Goal: Task Accomplishment & Management: Complete application form

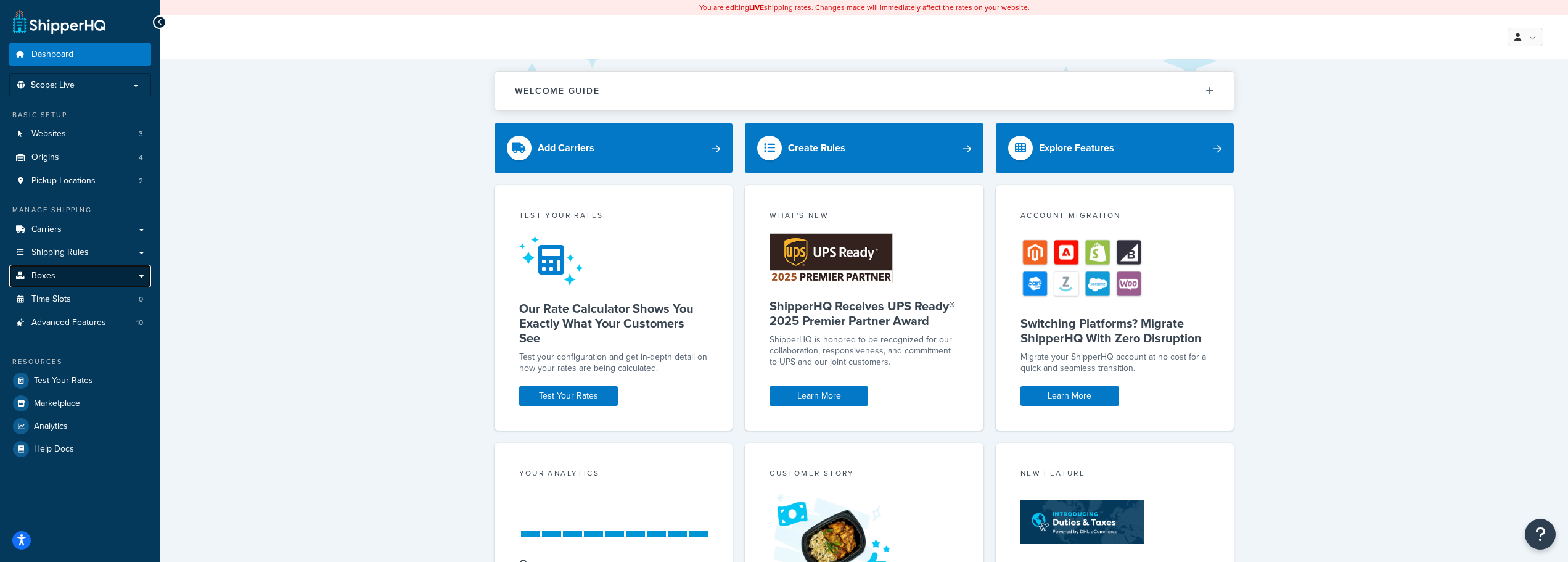
click at [54, 270] on link "Boxes" at bounding box center [80, 276] width 142 height 23
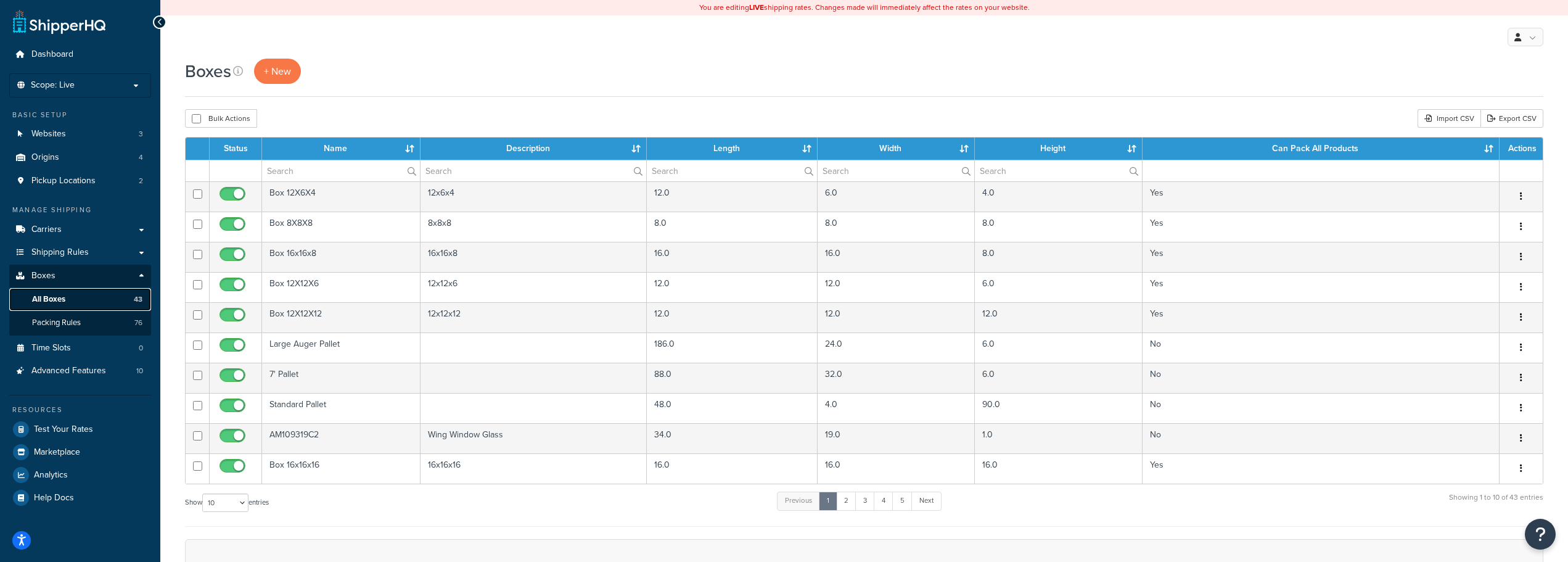
click at [56, 298] on span "All Boxes" at bounding box center [48, 300] width 33 height 11
click at [316, 169] on input "text" at bounding box center [341, 170] width 158 height 21
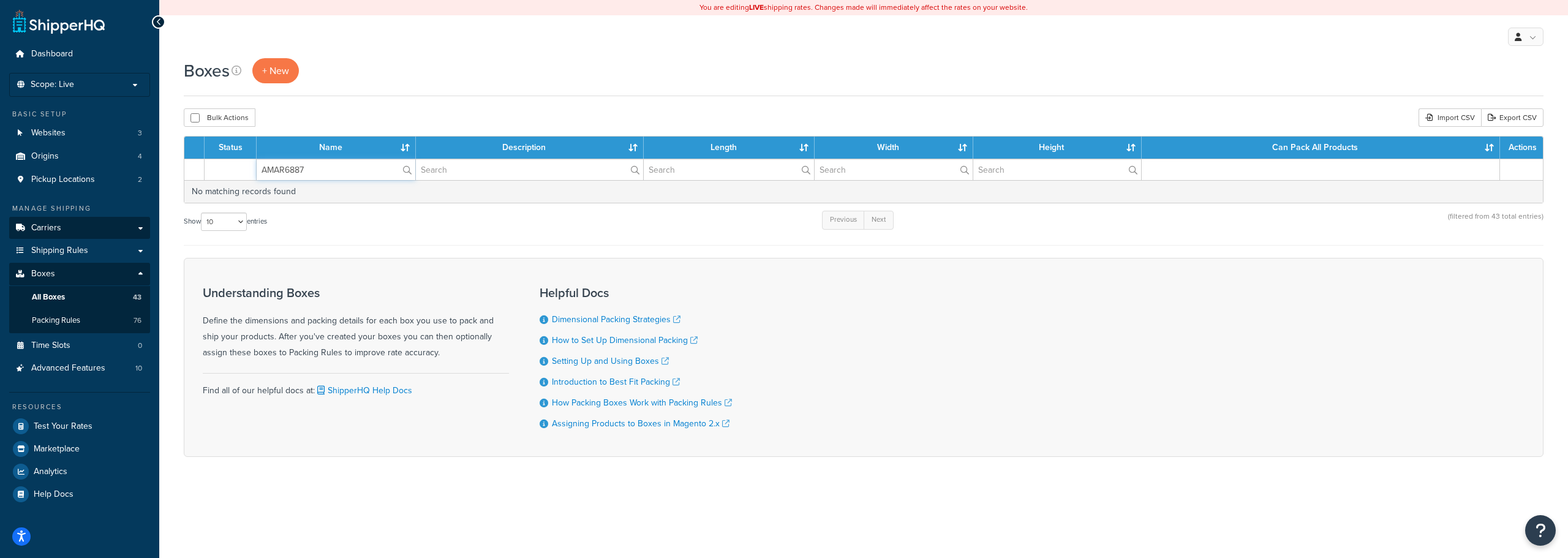
type input "AMAR6887"
click at [273, 70] on span "+ New" at bounding box center [275, 71] width 27 height 14
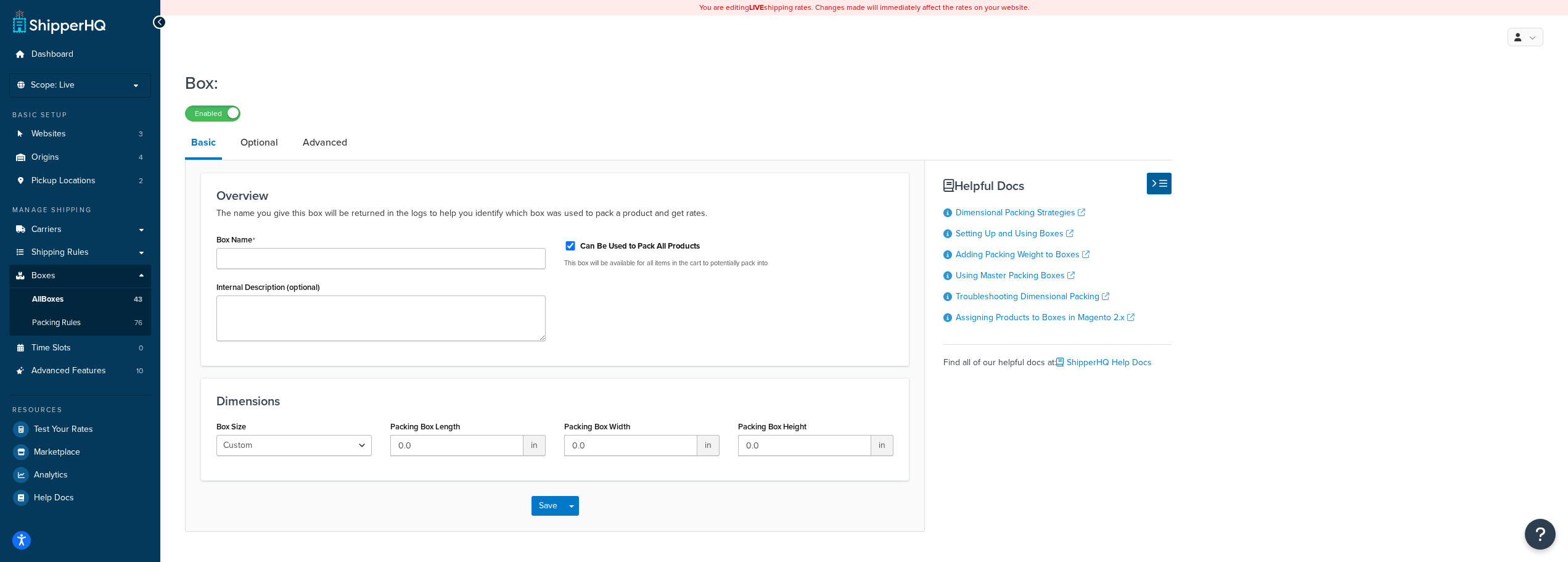
click at [341, 242] on div "Box Name" at bounding box center [381, 250] width 330 height 38
click at [338, 251] on input "Box Name" at bounding box center [381, 258] width 330 height 21
paste input "AMAR68872"
type input "AMAR68872"
click at [572, 245] on input "Can Be Used to Pack All Products" at bounding box center [570, 246] width 12 height 9
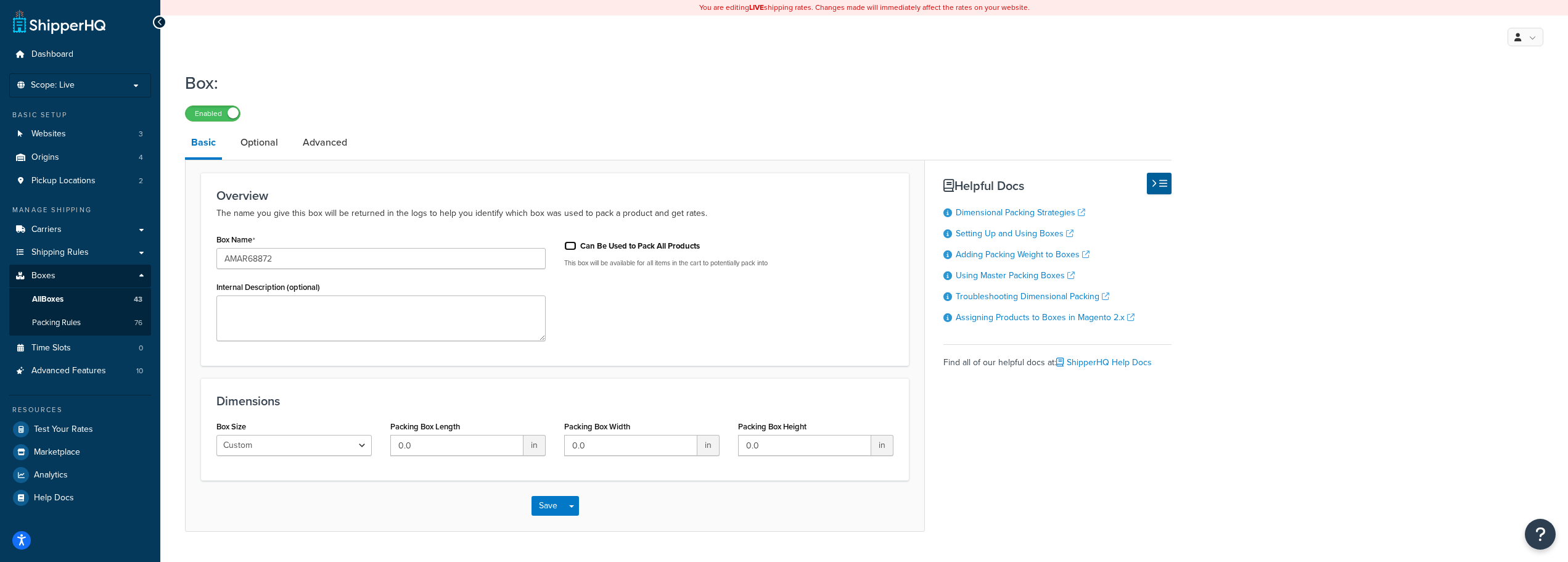
checkbox input "false"
click at [305, 318] on textarea "Internal Description (optional)" at bounding box center [381, 318] width 330 height 46
paste textarea "Radiator"
type textarea "Radiator"
click at [431, 440] on input "0.0" at bounding box center [457, 445] width 133 height 21
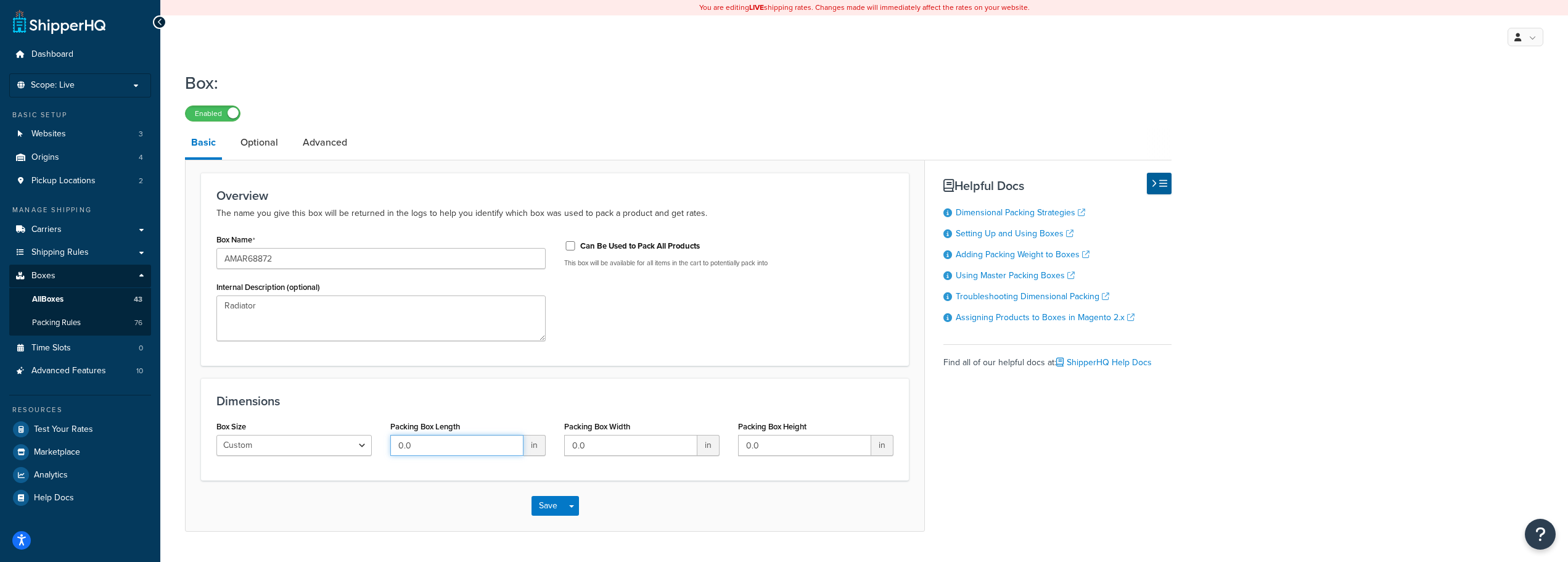
click at [431, 440] on input "0.0" at bounding box center [457, 445] width 133 height 21
type input "44"
type input "27"
type input "13"
click at [566, 496] on button "Save Dropdown" at bounding box center [571, 506] width 15 height 20
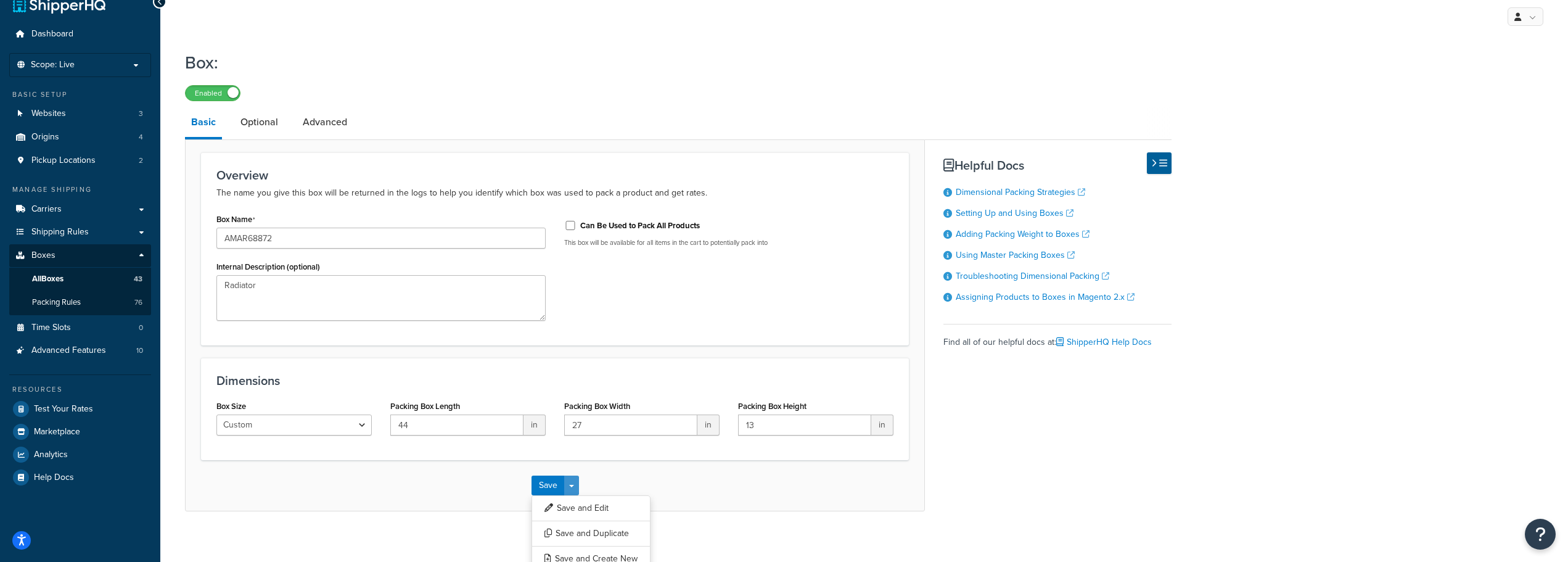
scroll to position [31, 0]
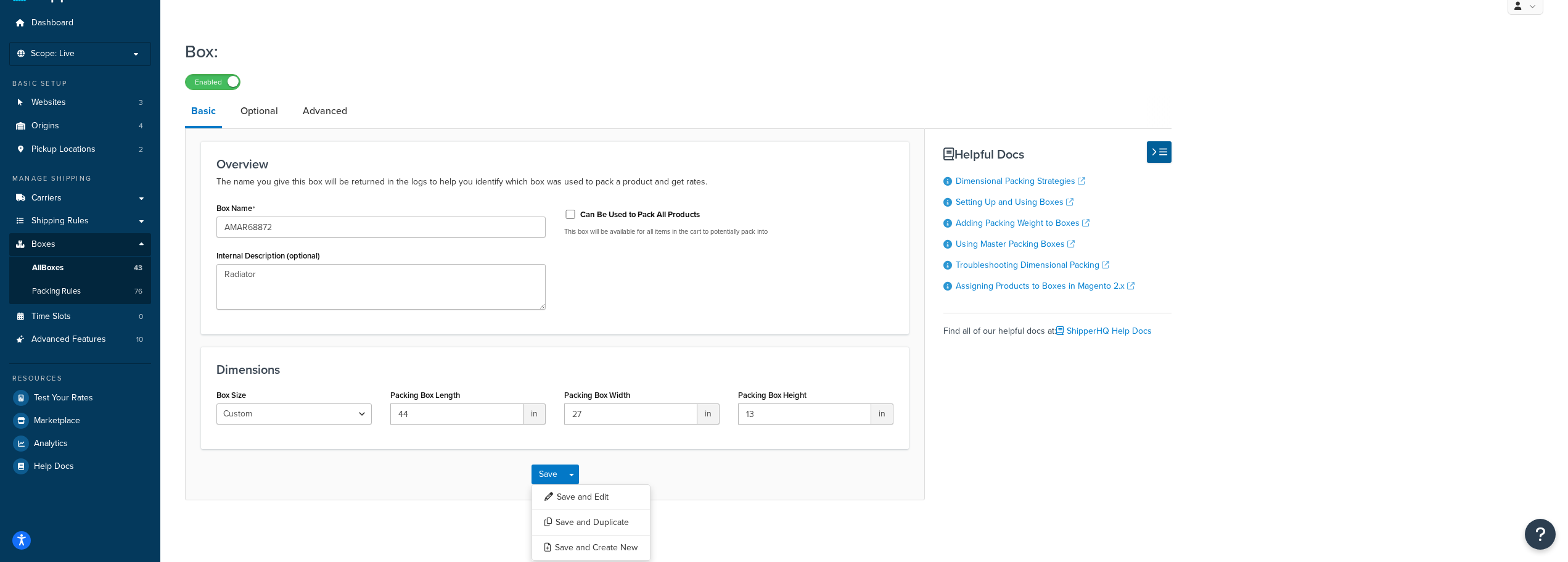
click at [773, 441] on div "Dimensions Box Size Custom USPS Small Flat Box USPS Medium Flat Box USPS Large …" at bounding box center [555, 398] width 708 height 103
click at [750, 502] on div "Box: Enabled Basic Optional Advanced Overview The name you give this box will b…" at bounding box center [864, 281] width 1408 height 498
click at [632, 552] on button "Save and Create New" at bounding box center [591, 548] width 119 height 26
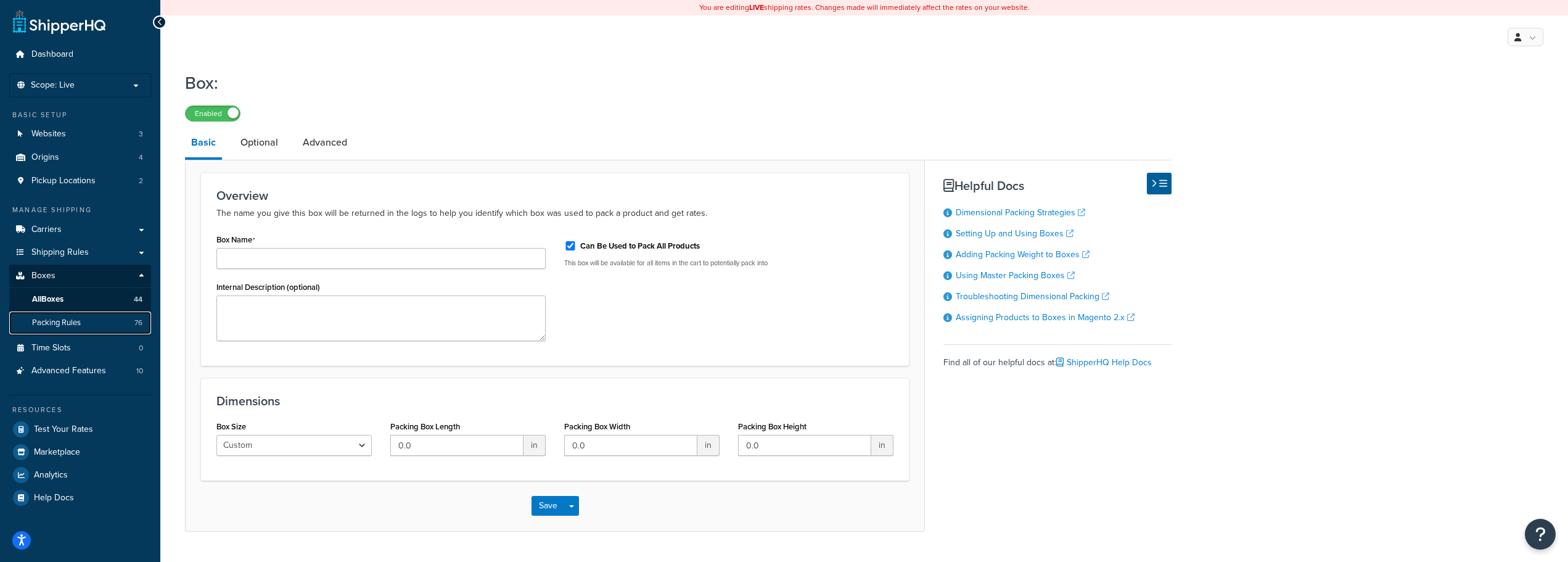
click at [74, 321] on span "Packing Rules" at bounding box center [57, 323] width 49 height 11
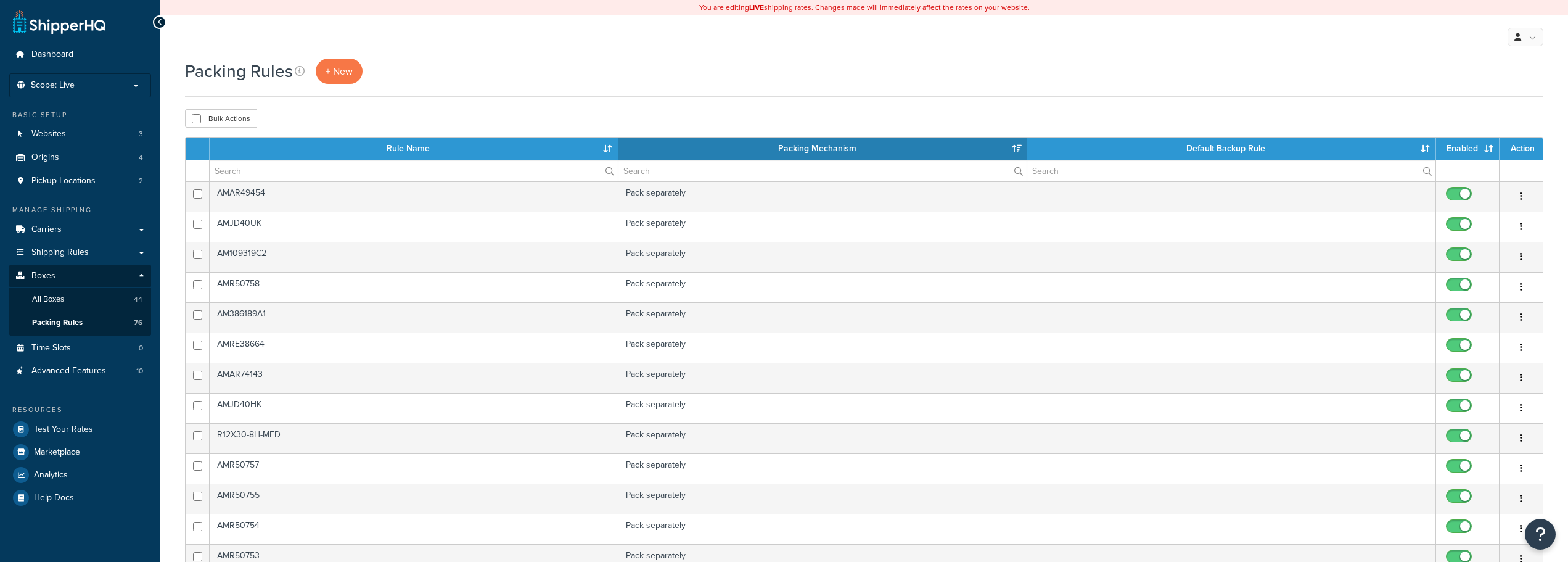
select select "15"
click at [330, 73] on span "+ New" at bounding box center [339, 71] width 27 height 15
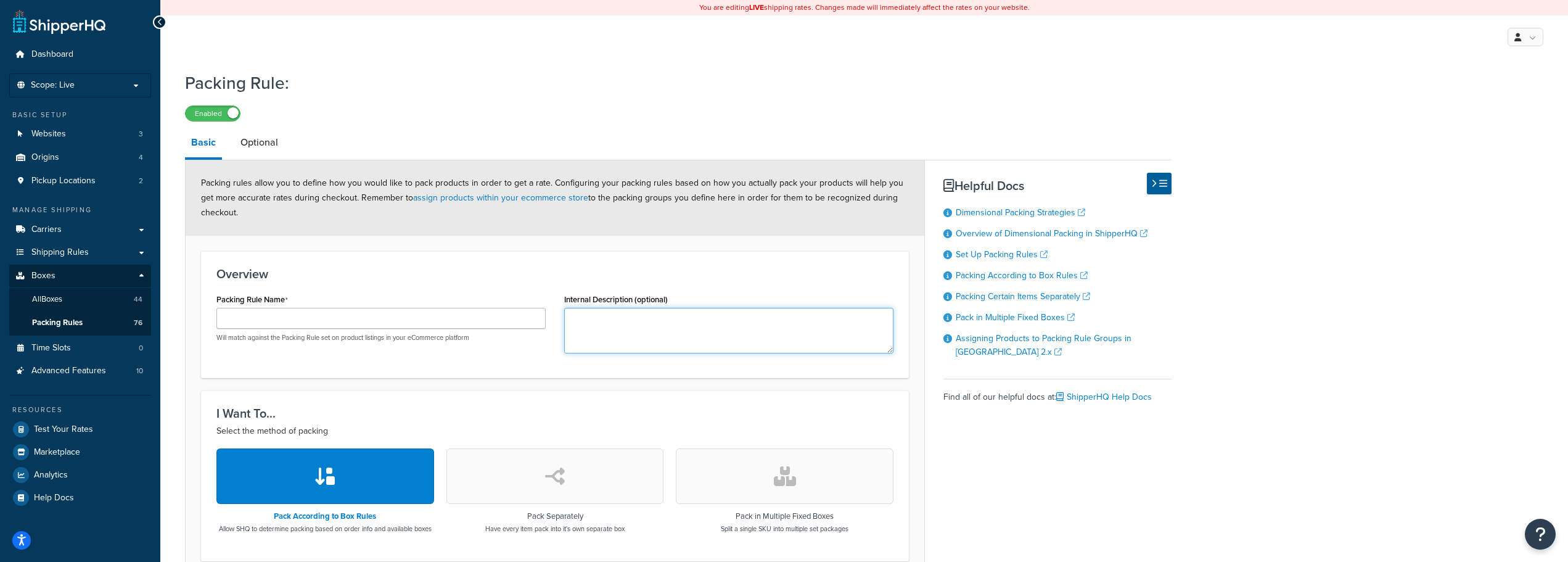
click at [599, 328] on textarea "Internal Description (optional)" at bounding box center [729, 330] width 330 height 46
paste textarea "Radiator"
type textarea "Radiator"
click at [276, 331] on div "Will match against the Packing Rule set on product listings in your eCommerce p…" at bounding box center [381, 324] width 330 height 35
click at [273, 316] on input "Packing Rule Name" at bounding box center [381, 317] width 330 height 21
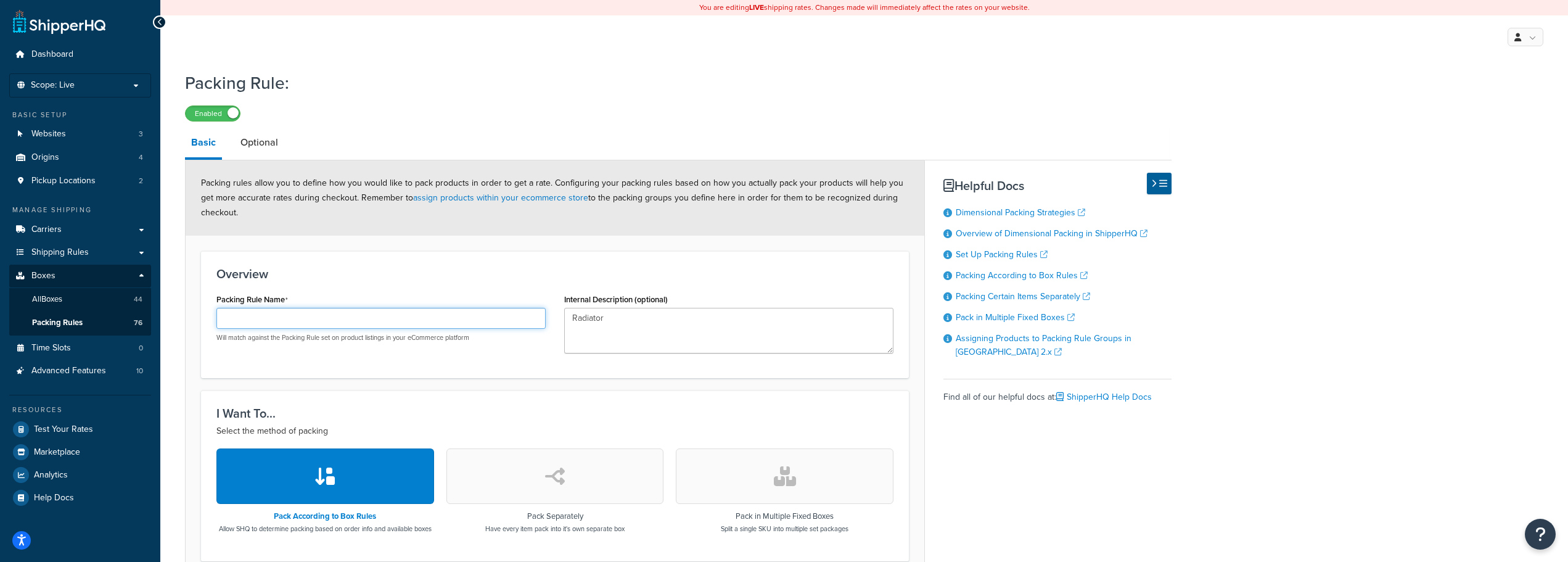
paste input "Radiator"
type input "Radiator"
click at [513, 467] on button "button" at bounding box center [556, 476] width 218 height 55
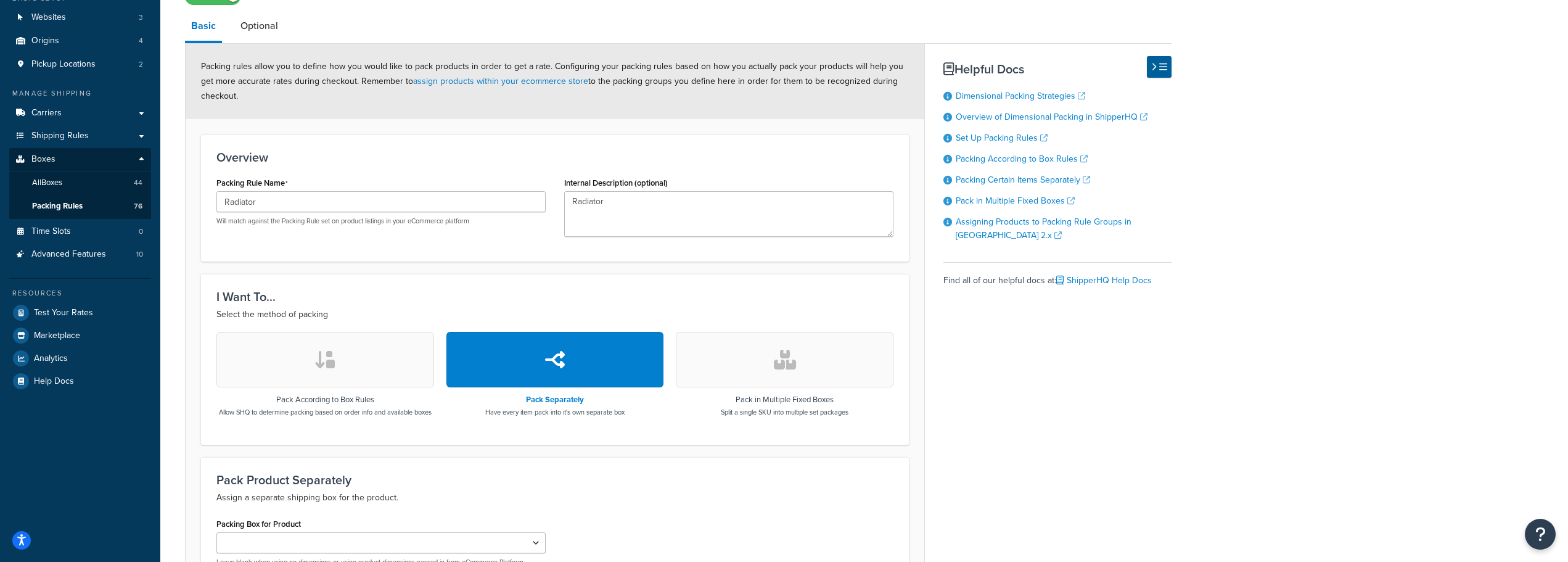
scroll to position [247, 0]
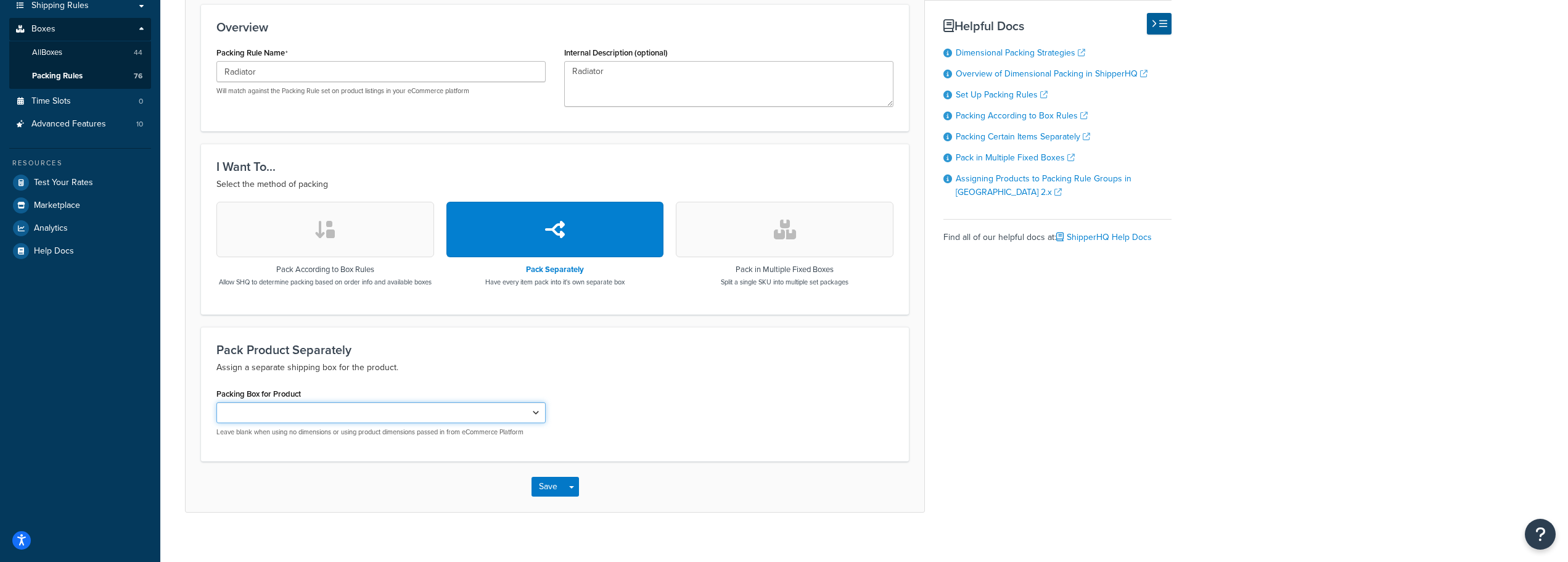
click at [541, 423] on select "Large Auger Pallet 7' Pallet Standard Pallet AM109319C2 AMAR39587 AMR50754 AMAR…" at bounding box center [381, 412] width 330 height 21
select select "740325"
click at [216, 412] on select "Large Auger Pallet 7' Pallet Standard Pallet AM109319C2 AMAR39587 AMR50754 AMAR…" at bounding box center [381, 412] width 330 height 21
click at [554, 497] on button "Save" at bounding box center [548, 487] width 33 height 20
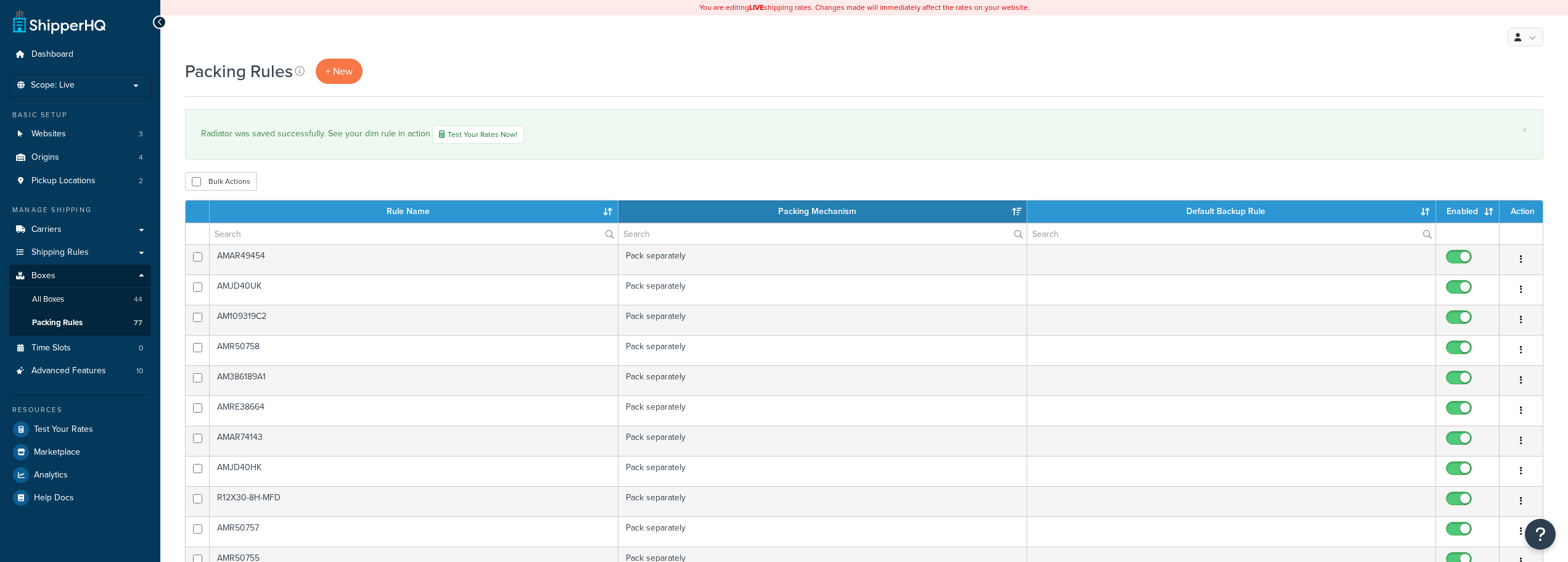
select select "15"
drag, startPoint x: 90, startPoint y: 90, endPoint x: 90, endPoint y: 128, distance: 38.0
click at [90, 90] on p "Scope: Live" at bounding box center [80, 86] width 131 height 11
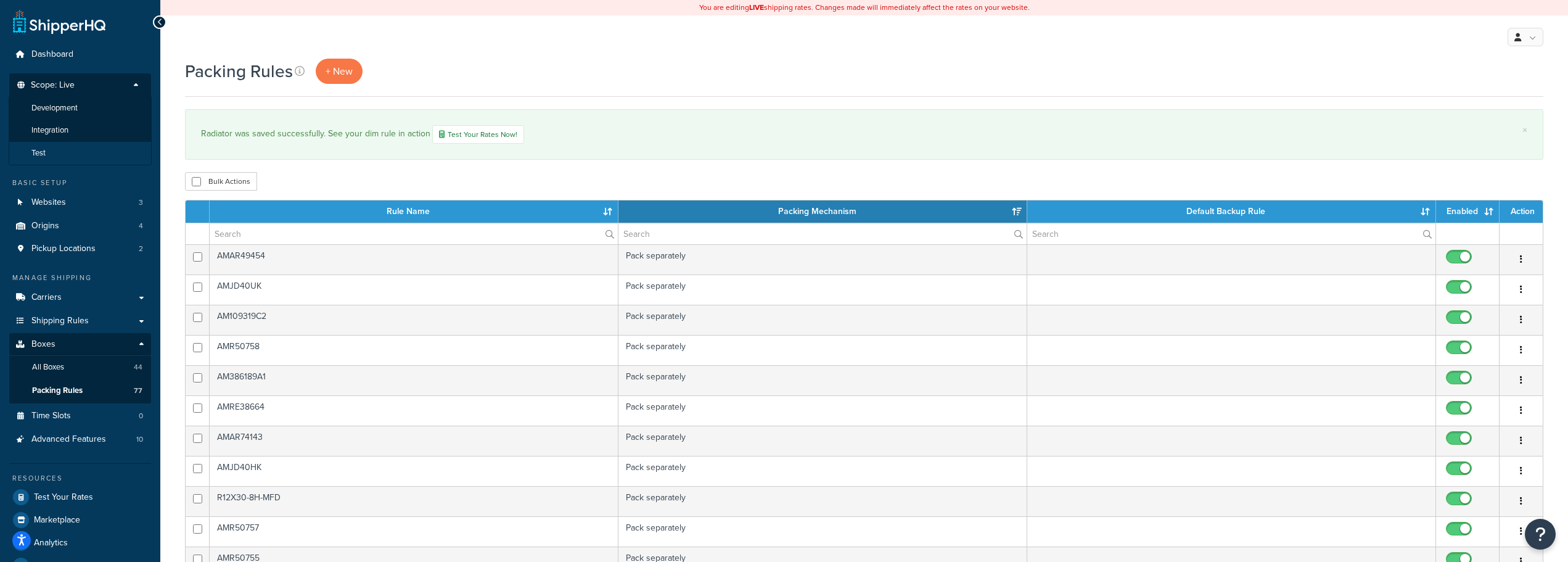
click at [46, 149] on span "Test" at bounding box center [38, 153] width 15 height 11
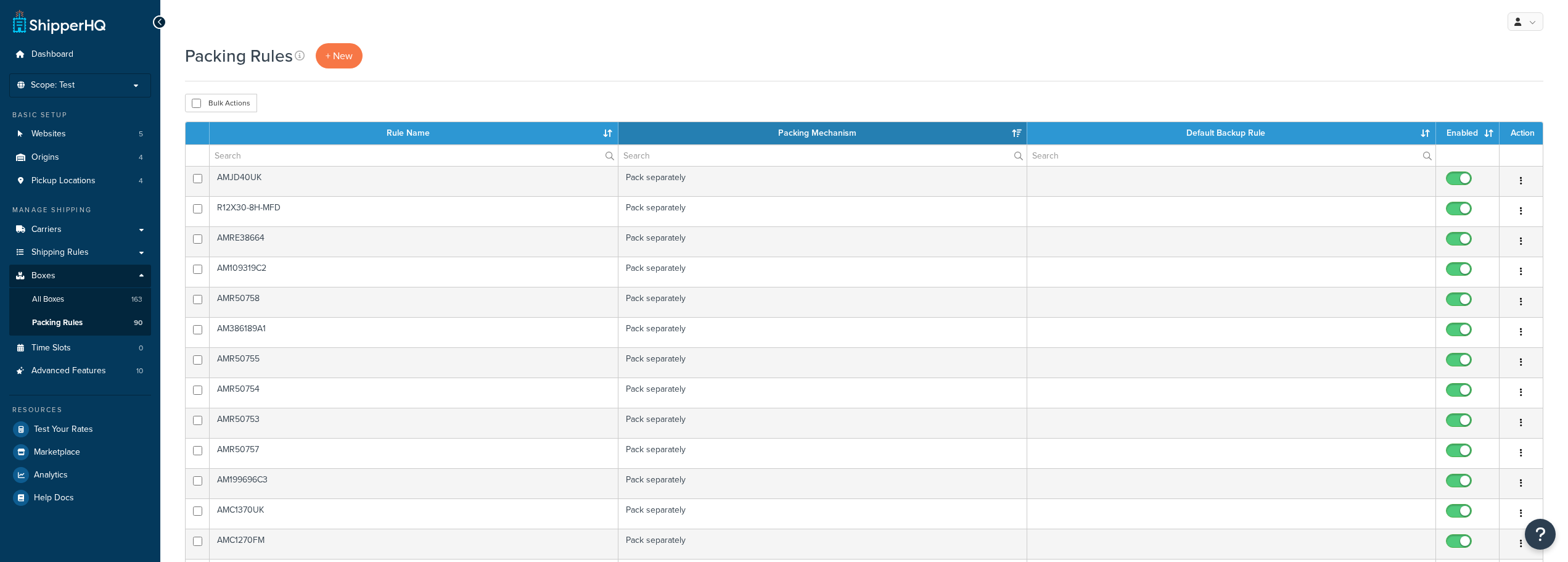
select select "15"
click at [80, 295] on link "All Boxes 163" at bounding box center [80, 300] width 142 height 23
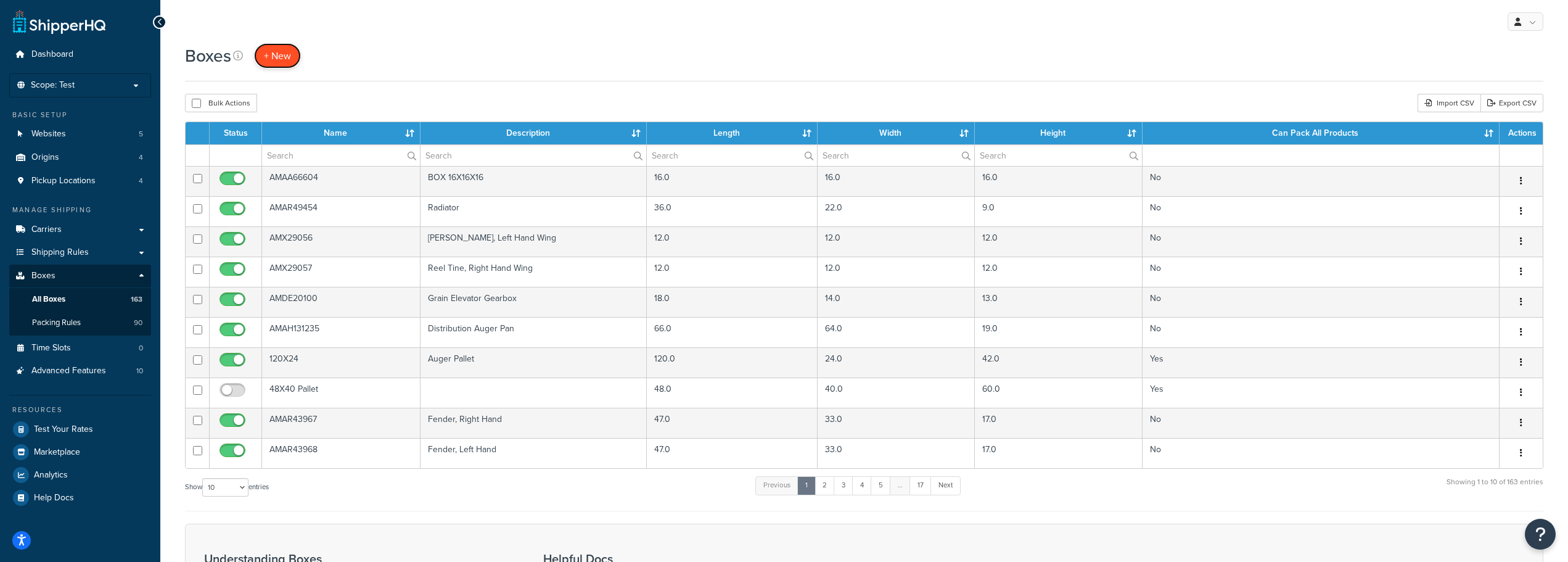
click at [280, 55] on span "+ New" at bounding box center [277, 56] width 27 height 15
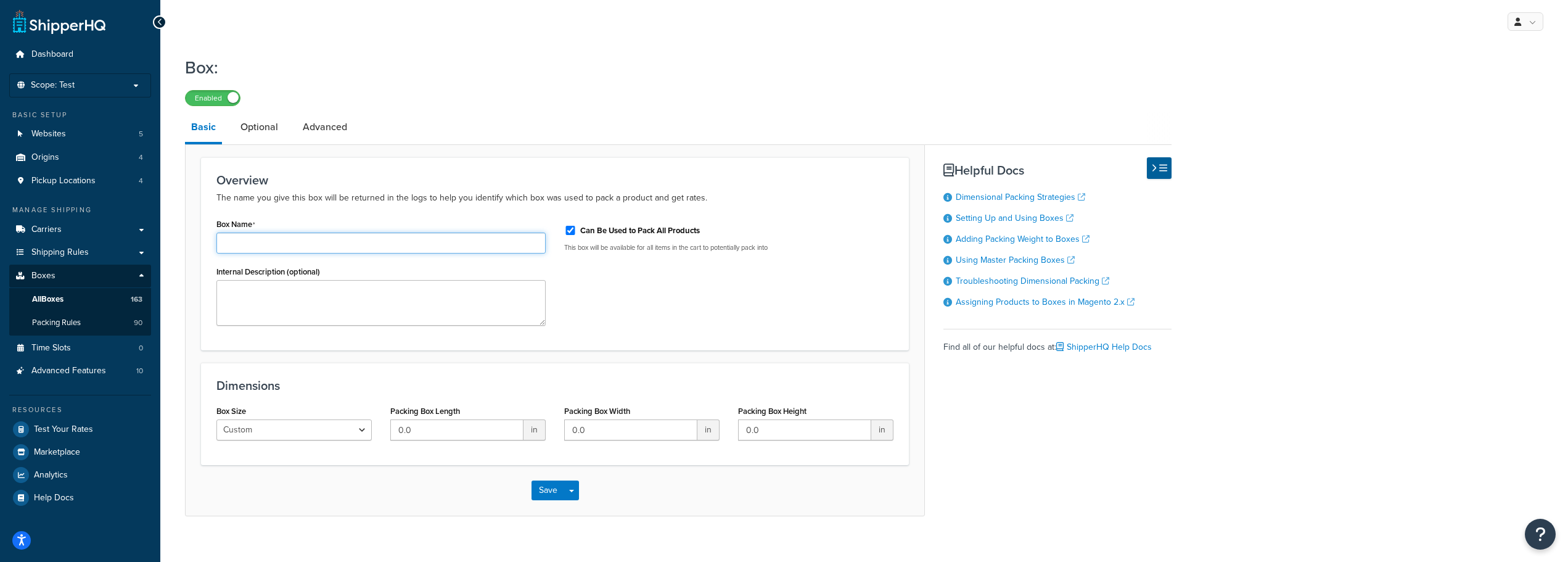
click at [259, 240] on input "Box Name" at bounding box center [381, 242] width 330 height 21
paste input "AMAR68872"
type input "AMAR68872"
click at [569, 231] on input "Can Be Used to Pack All Products" at bounding box center [570, 230] width 12 height 9
checkbox input "false"
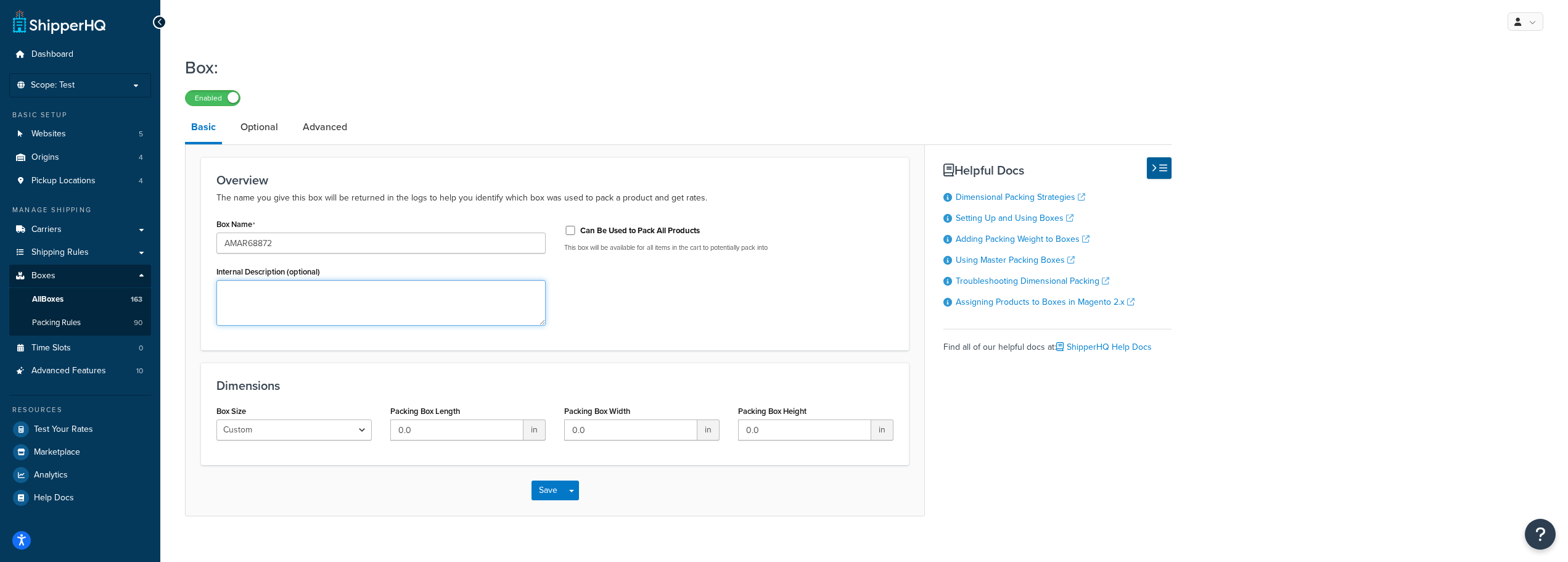
click at [244, 283] on textarea "Internal Description (optional)" at bounding box center [381, 303] width 330 height 46
paste textarea "Radiator"
type textarea "Radiator"
click at [418, 434] on input "0.0" at bounding box center [457, 429] width 133 height 21
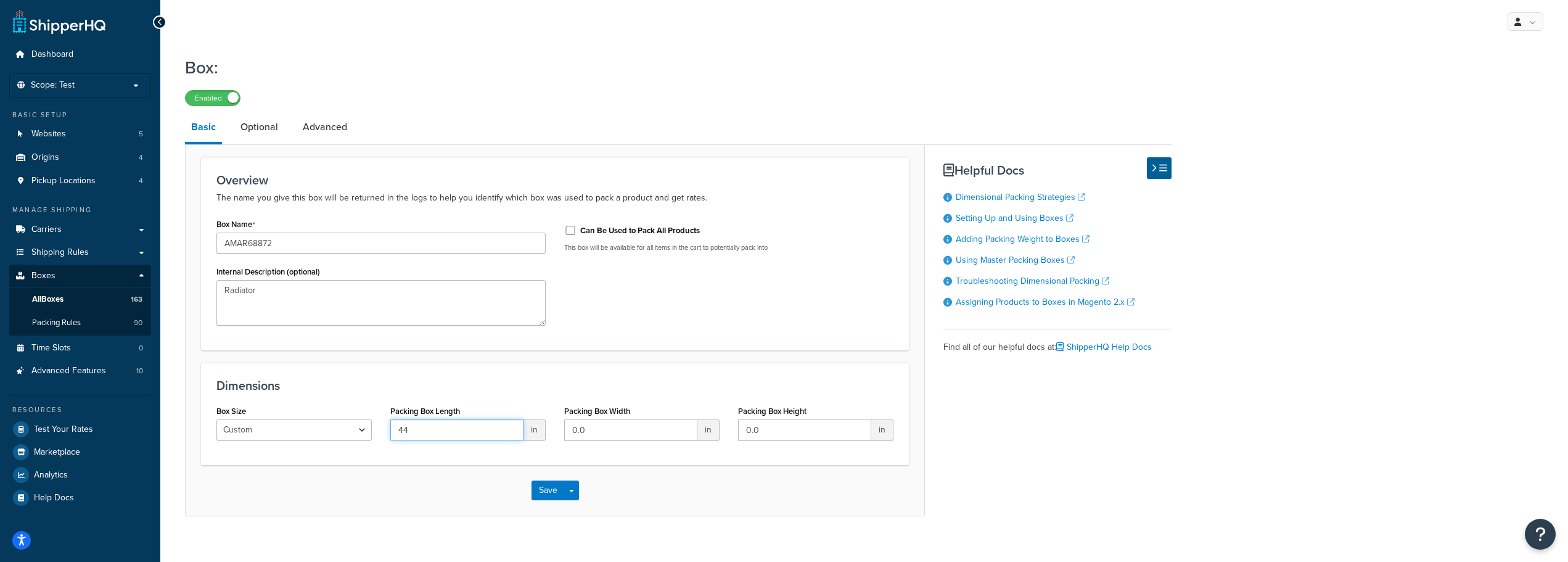
type input "44"
type input "27"
type input "13"
click at [543, 487] on button "Save" at bounding box center [548, 491] width 33 height 20
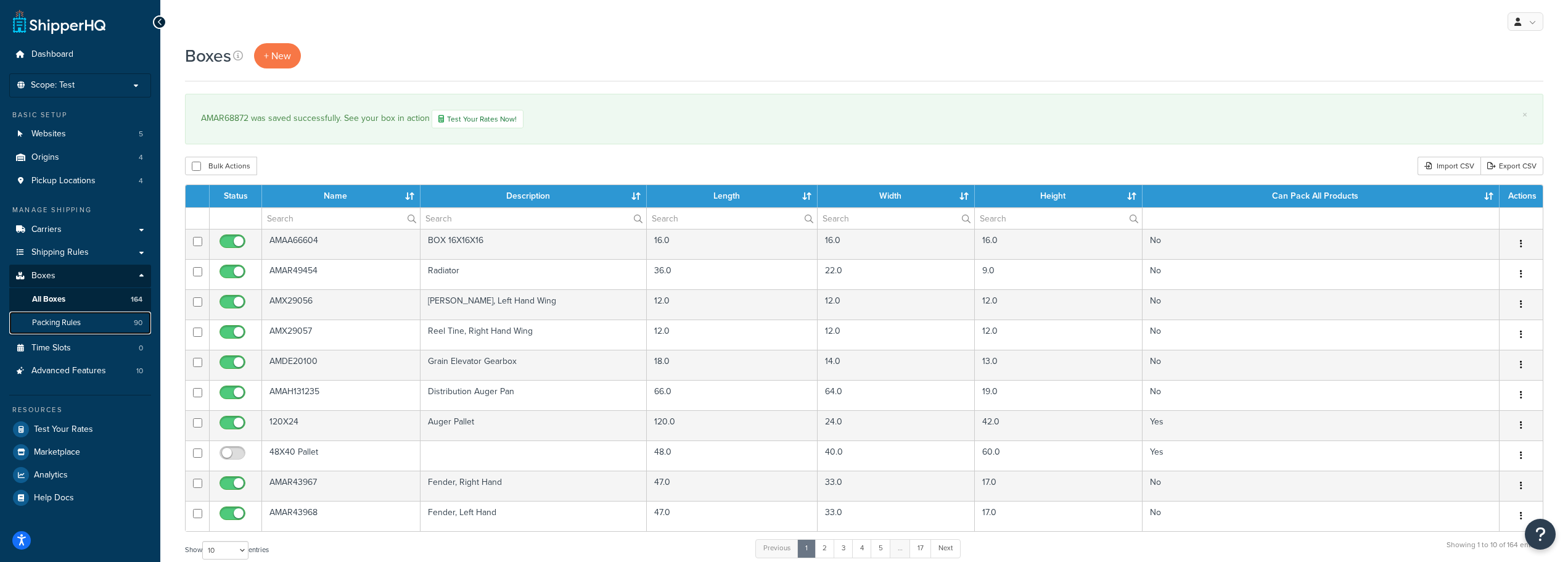
click at [74, 325] on span "Packing Rules" at bounding box center [57, 323] width 49 height 11
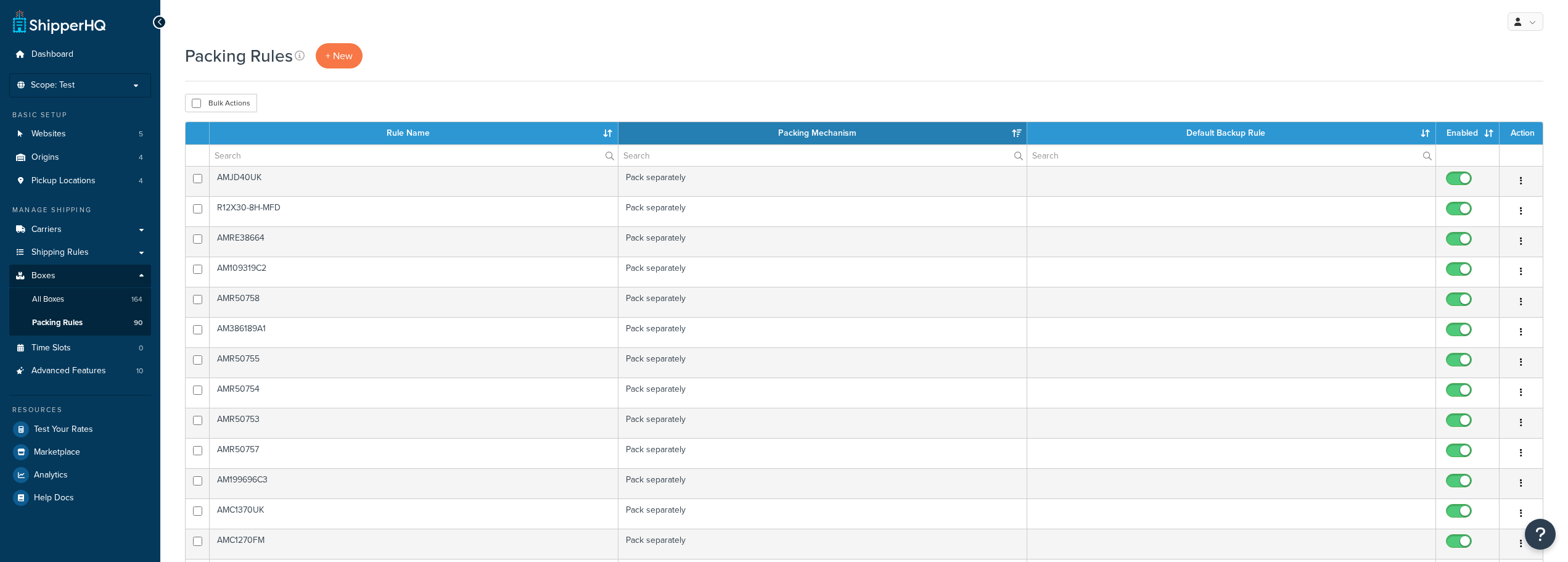
select select "15"
click at [338, 55] on span "+ New" at bounding box center [339, 56] width 27 height 15
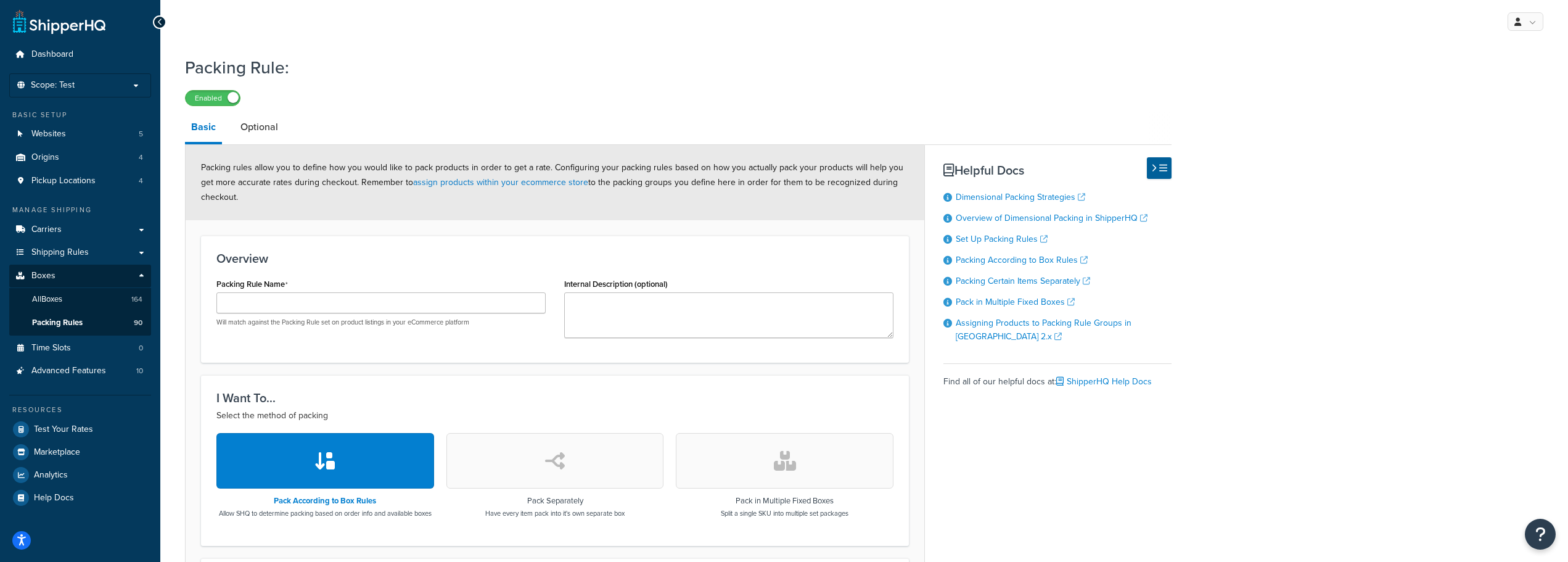
click at [604, 291] on div "Internal Description (optional)" at bounding box center [729, 307] width 330 height 63
click at [593, 304] on textarea "Internal Description (optional)" at bounding box center [729, 315] width 330 height 46
paste textarea "Radiator"
type textarea "Radiator"
click at [296, 301] on input "Packing Rule Name" at bounding box center [381, 302] width 330 height 21
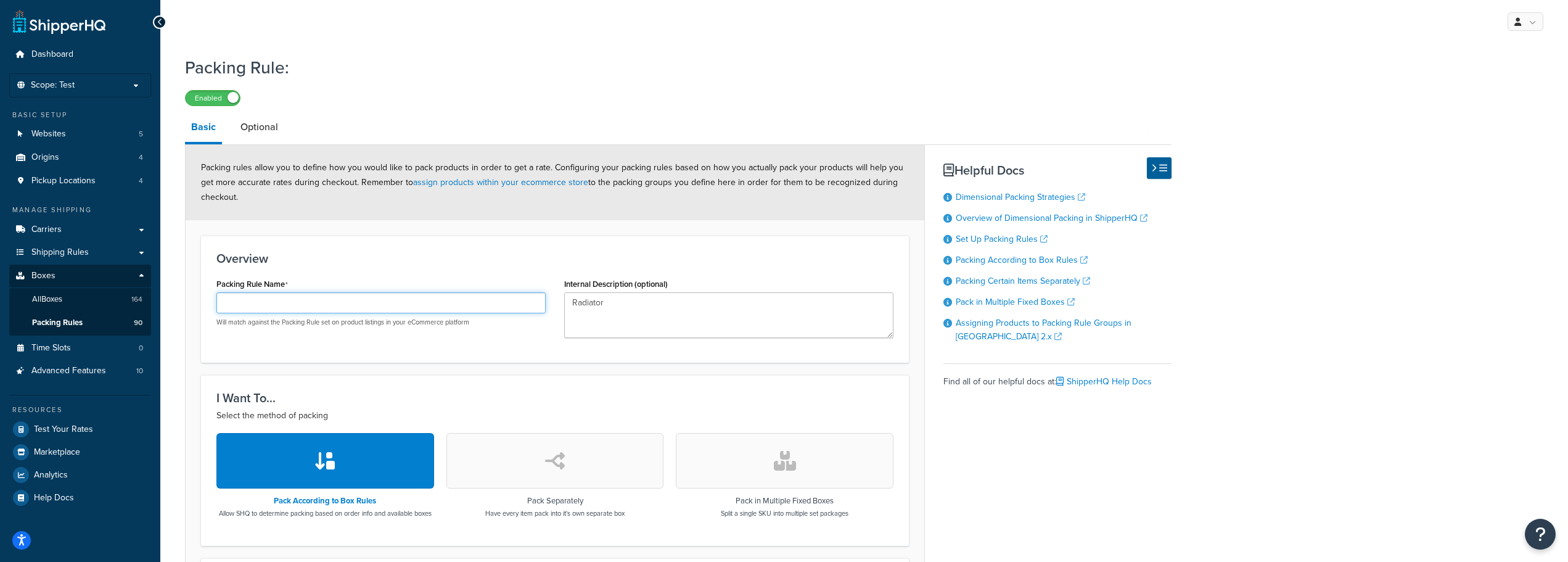
paste input "AMAR68872"
type input "AMAR68872"
click at [545, 471] on icon "button" at bounding box center [555, 461] width 20 height 20
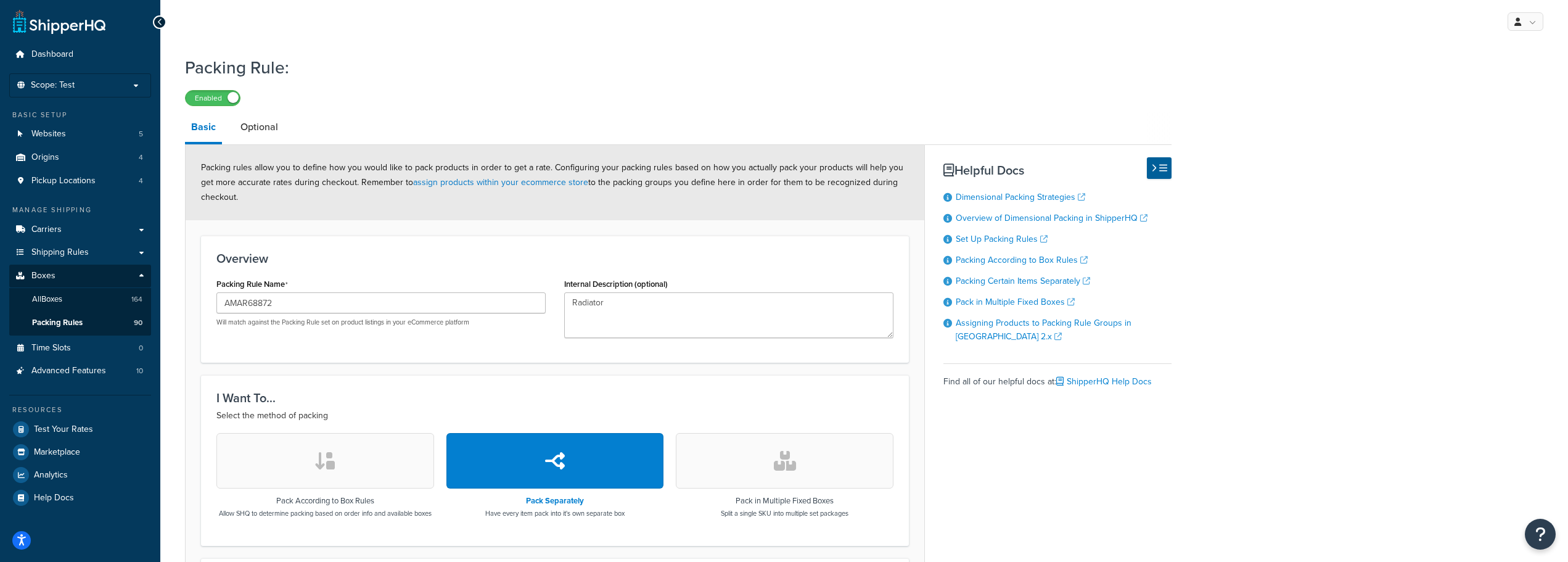
scroll to position [185, 0]
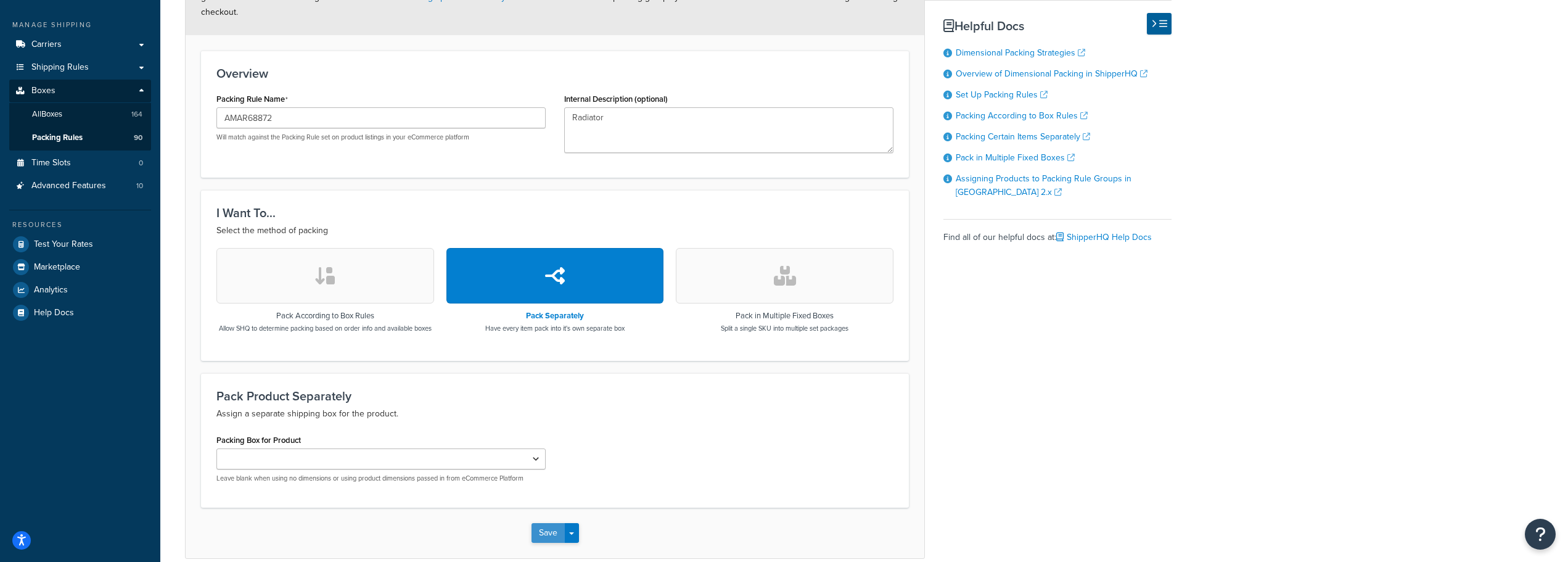
click at [539, 541] on button "Save" at bounding box center [548, 533] width 33 height 20
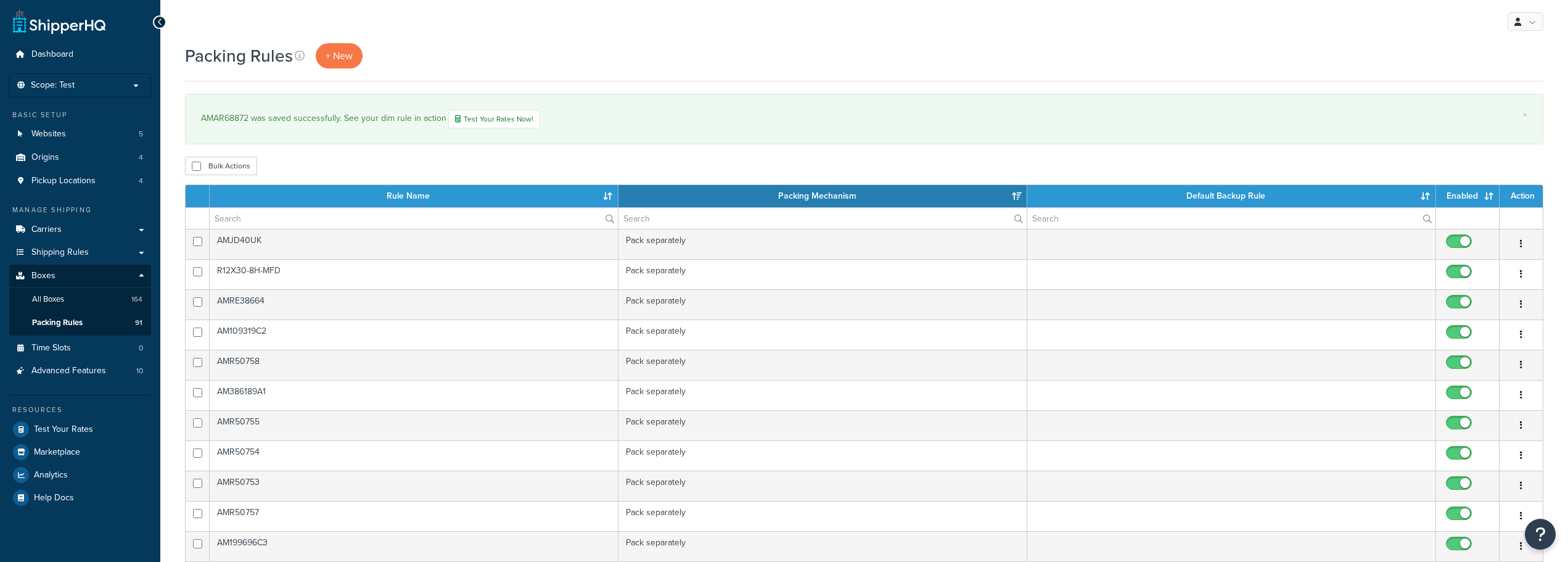
select select "15"
click at [290, 213] on input "text" at bounding box center [414, 218] width 408 height 21
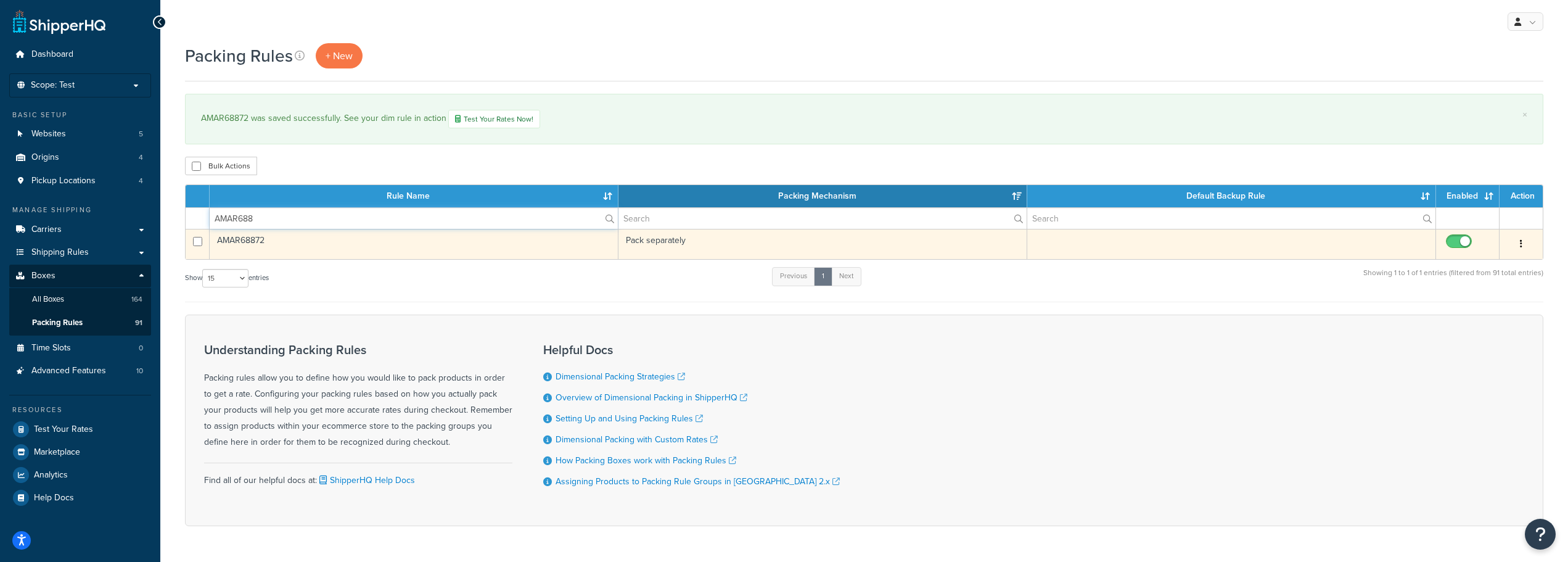
type input "AMAR688"
click at [258, 238] on td "AMAR68872" at bounding box center [414, 244] width 408 height 30
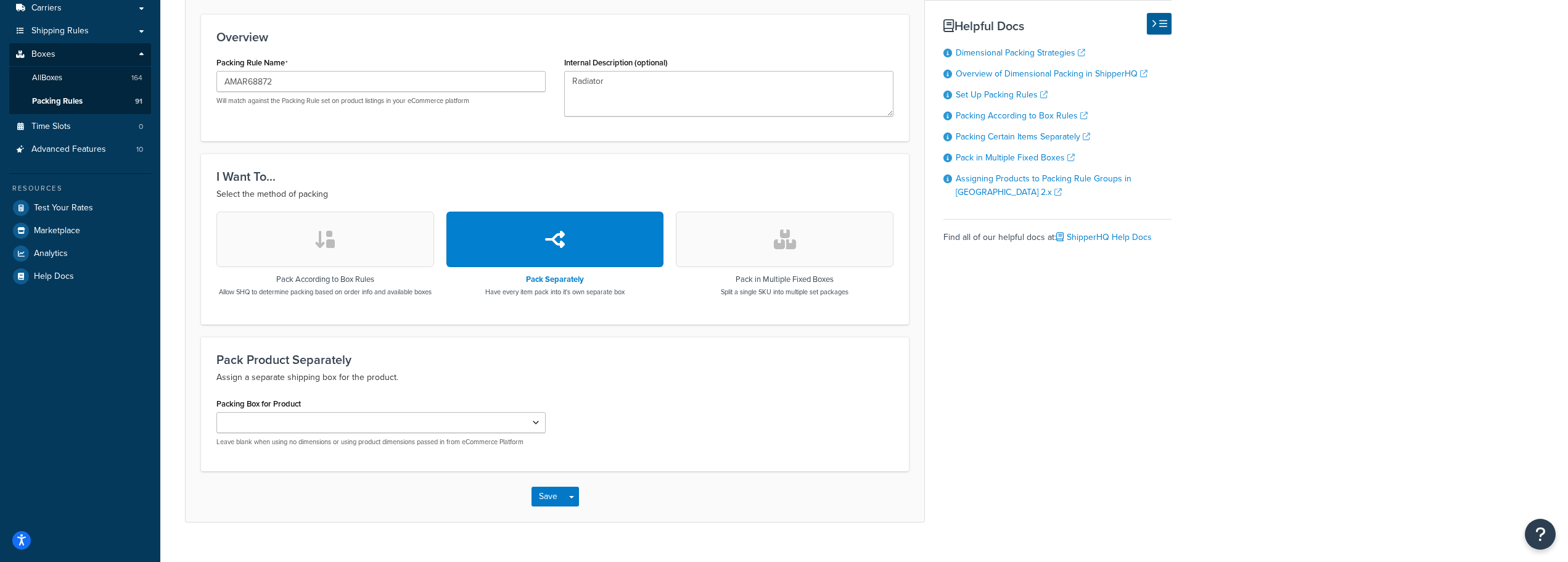
scroll to position [254, 0]
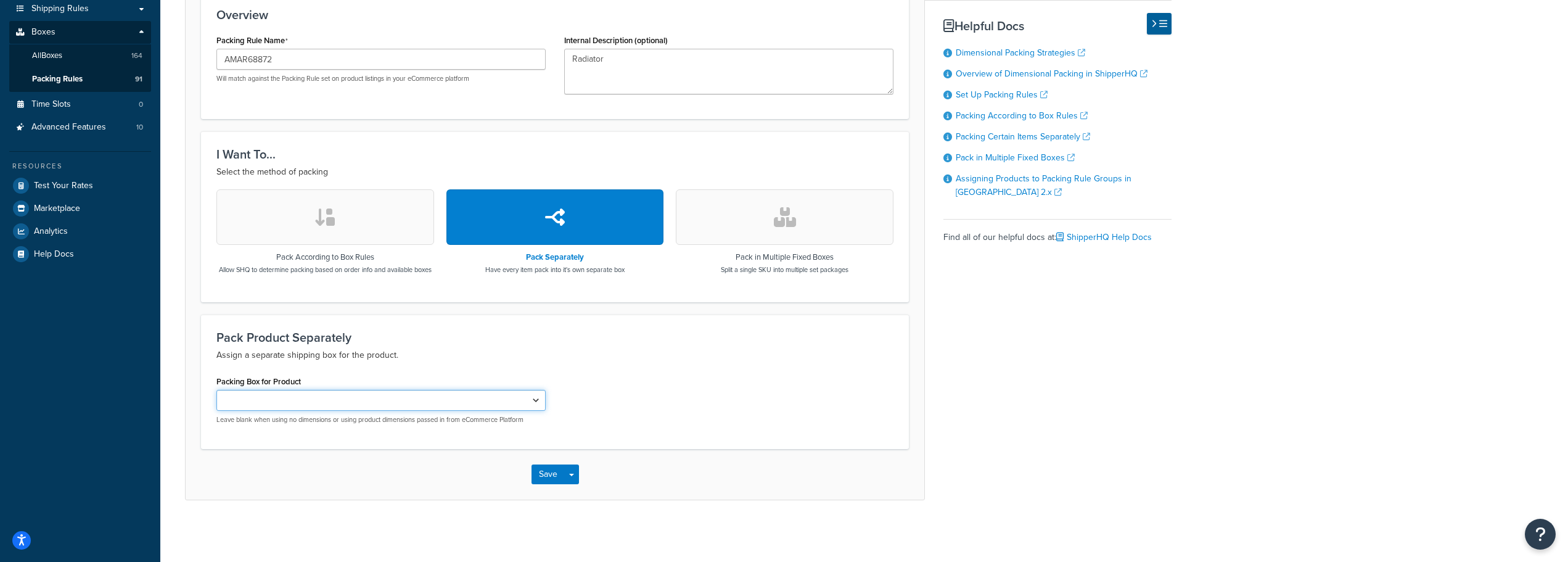
click at [468, 403] on select "AMAA66604 AMAR49454 AMX29056 AMX29057 AMDE20100 AMAH131235 AMAR43967 AMAR43968 …" at bounding box center [381, 400] width 330 height 21
select select "740326"
click at [216, 390] on select "AMAA66604 AMAR49454 AMX29056 AMX29057 AMDE20100 AMAH131235 AMAR43967 AMAR43968 …" at bounding box center [381, 400] width 330 height 21
click at [557, 469] on button "Save" at bounding box center [548, 475] width 33 height 20
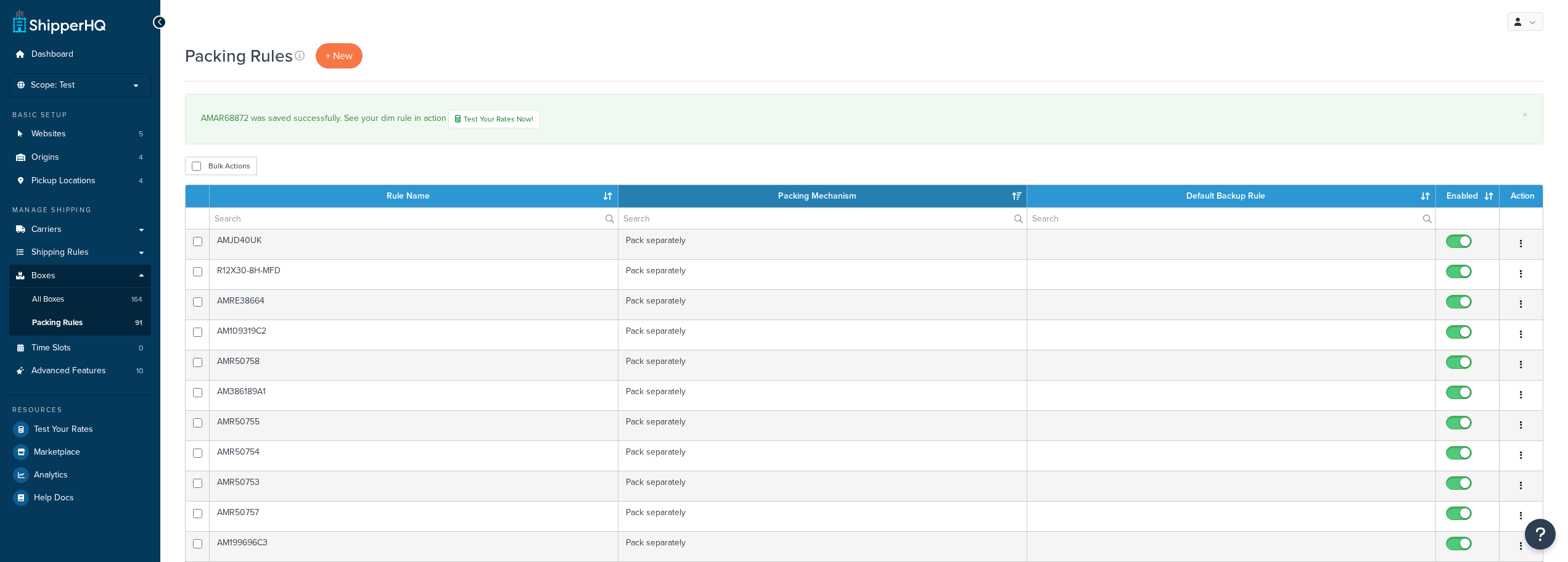
select select "15"
